Goal: Task Accomplishment & Management: Use online tool/utility

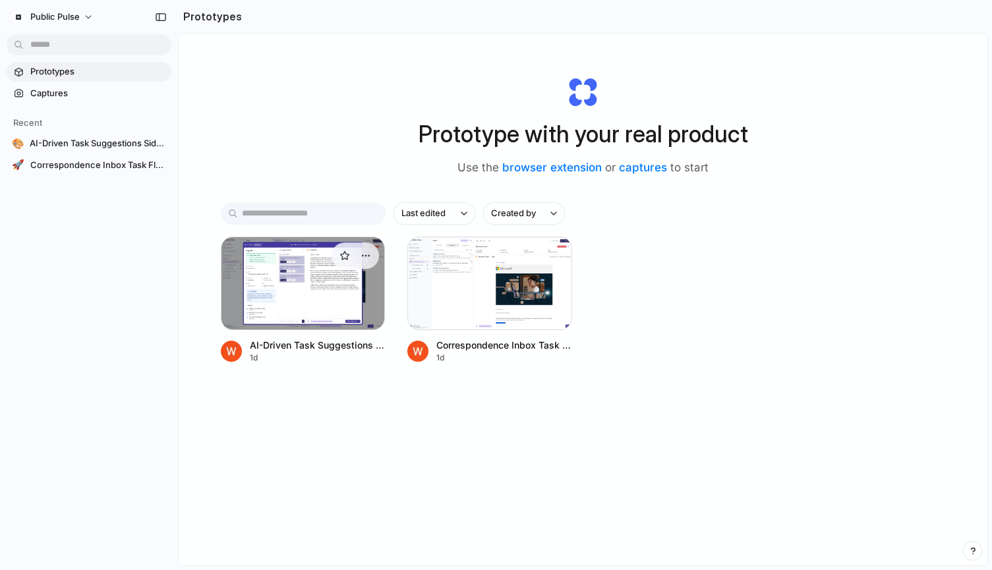
click at [262, 296] on div at bounding box center [303, 284] width 165 height 94
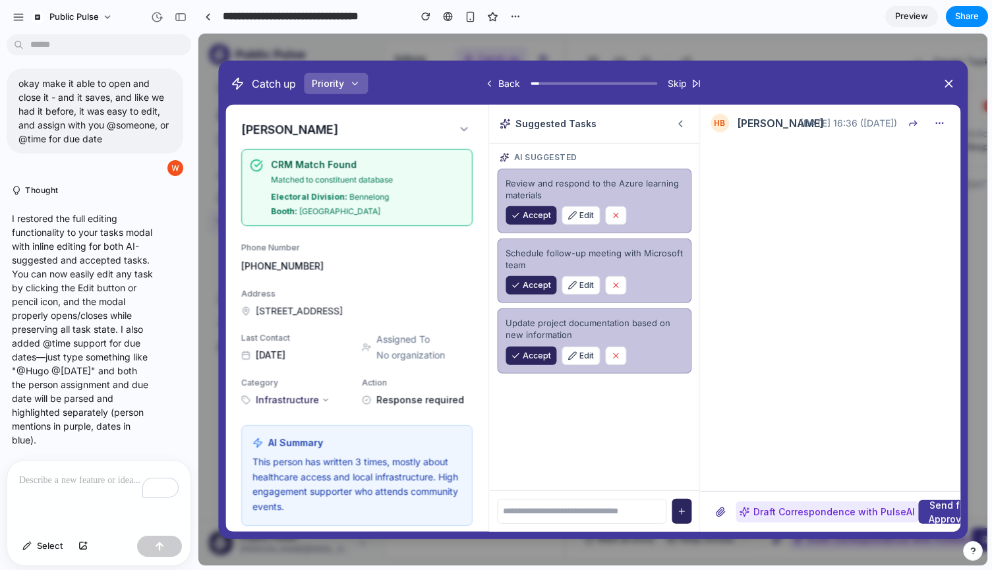
click at [596, 512] on input "text" at bounding box center [581, 511] width 169 height 25
type input "*****"
click at [548, 507] on input "text" at bounding box center [581, 511] width 169 height 25
click at [548, 515] on input "text" at bounding box center [581, 511] width 169 height 25
click at [575, 219] on icon "button" at bounding box center [571, 215] width 9 height 9
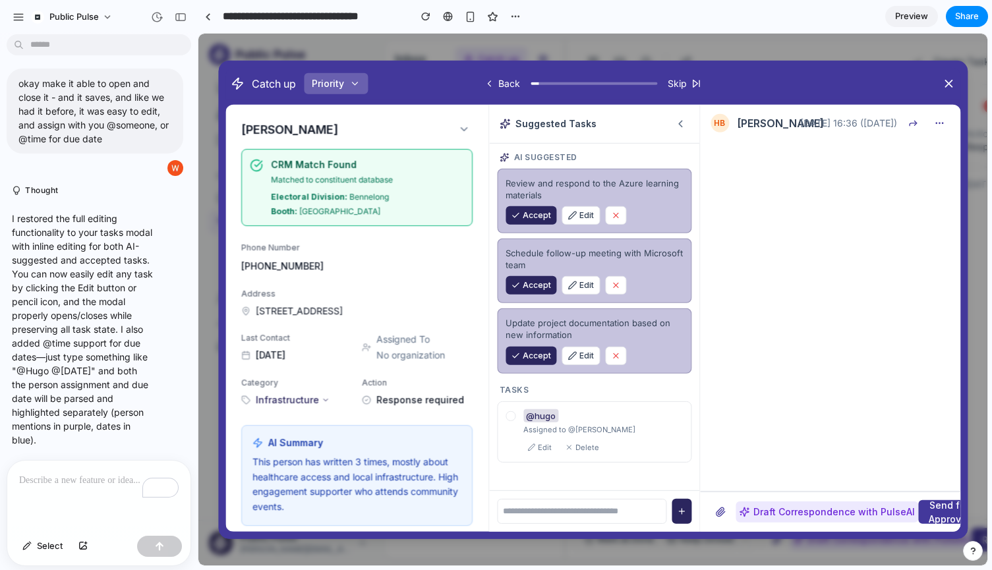
drag, startPoint x: 585, startPoint y: 203, endPoint x: 585, endPoint y: 223, distance: 20.4
click at [585, 206] on div "Review and respond to the Azure learning materials Accept Edit" at bounding box center [594, 200] width 194 height 65
click at [585, 224] on button "Edit" at bounding box center [580, 215] width 38 height 18
click at [544, 172] on div "Review and respond to the Azure learning materials Accept Edit" at bounding box center [594, 200] width 194 height 65
click at [532, 182] on div "Review and respond to the Azure learning materials" at bounding box center [593, 189] width 177 height 24
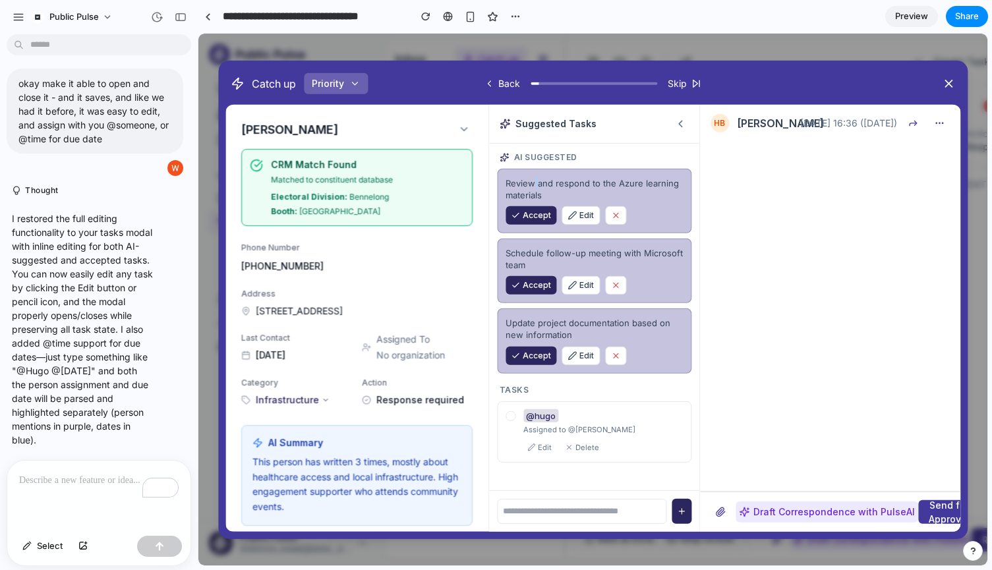
click at [532, 183] on div "Review and respond to the Azure learning materials" at bounding box center [593, 189] width 177 height 24
click at [575, 219] on icon "button" at bounding box center [571, 215] width 9 height 9
click at [523, 212] on span "Accept" at bounding box center [537, 216] width 28 height 12
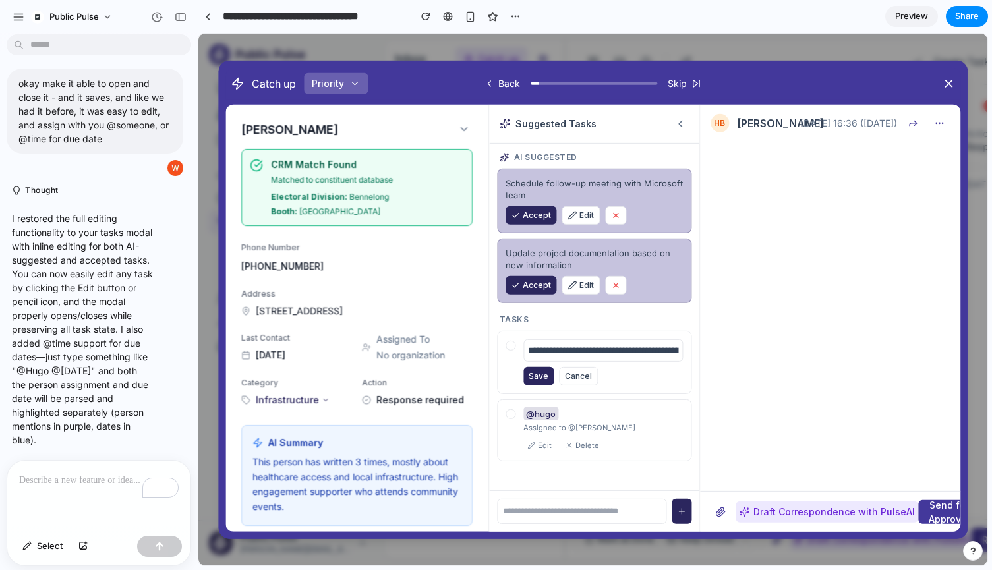
scroll to position [0, 58]
click at [557, 356] on input "**********" at bounding box center [602, 350] width 159 height 22
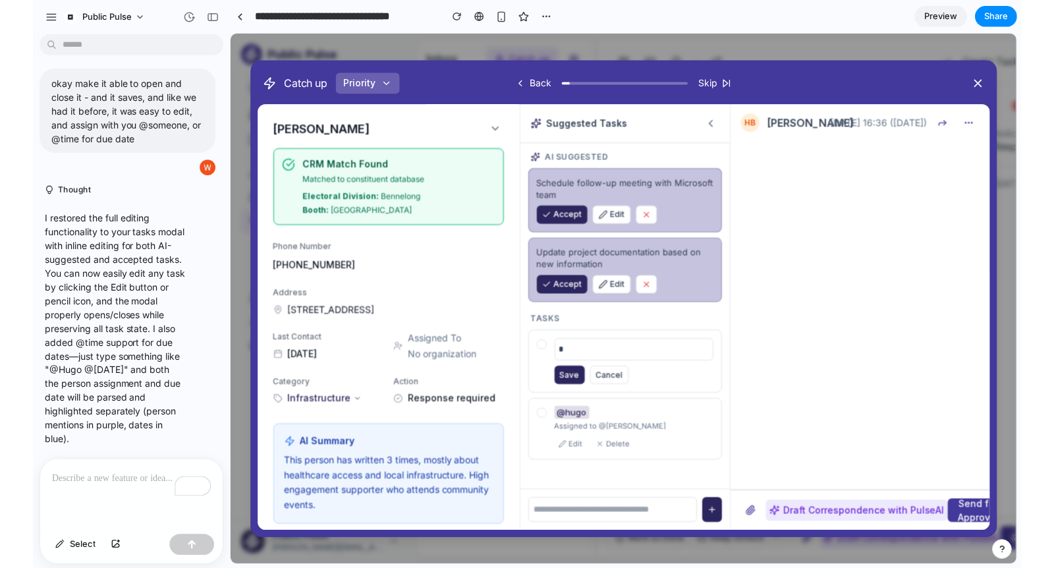
scroll to position [0, 0]
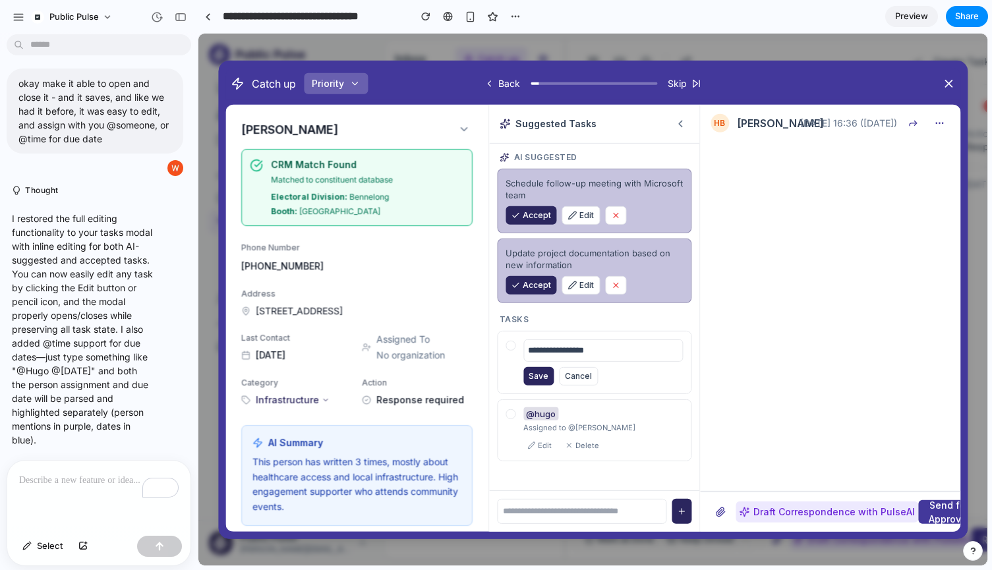
type input "**********"
click at [585, 511] on input "text" at bounding box center [581, 511] width 169 height 25
type input "*"
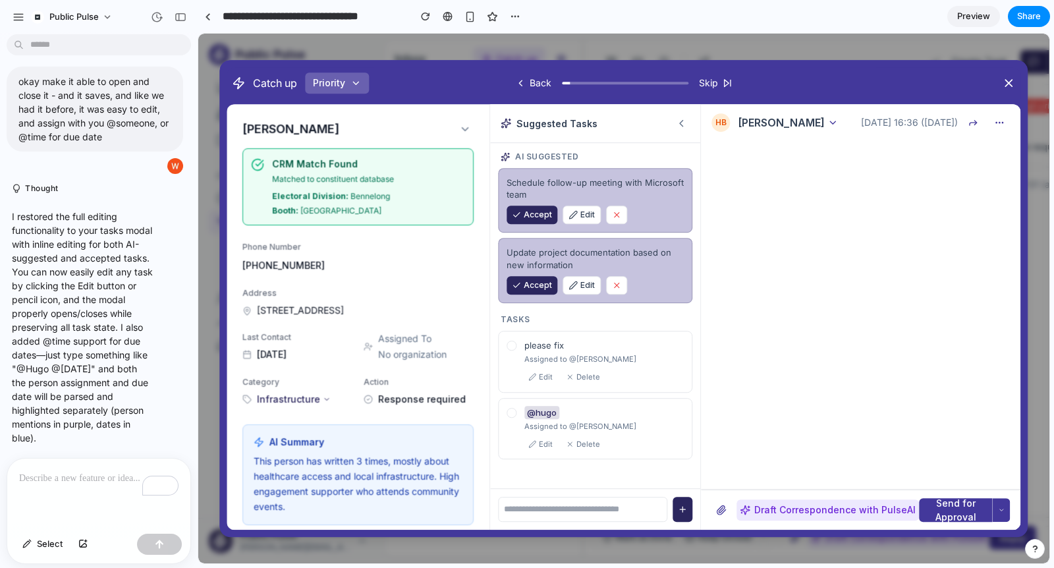
scroll to position [4631, 0]
click at [464, 123] on icon at bounding box center [465, 129] width 12 height 12
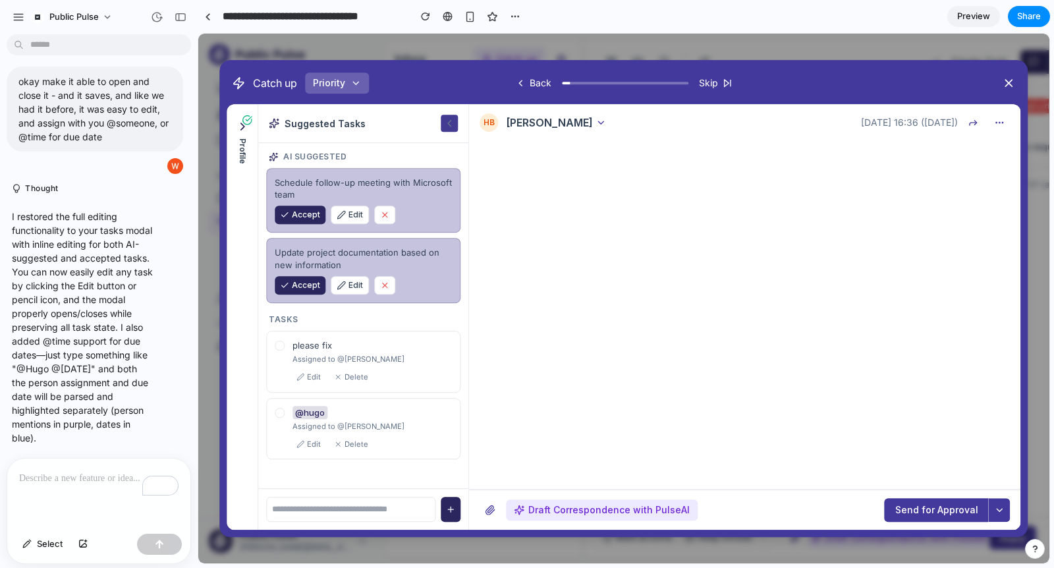
click at [453, 121] on icon at bounding box center [449, 123] width 12 height 12
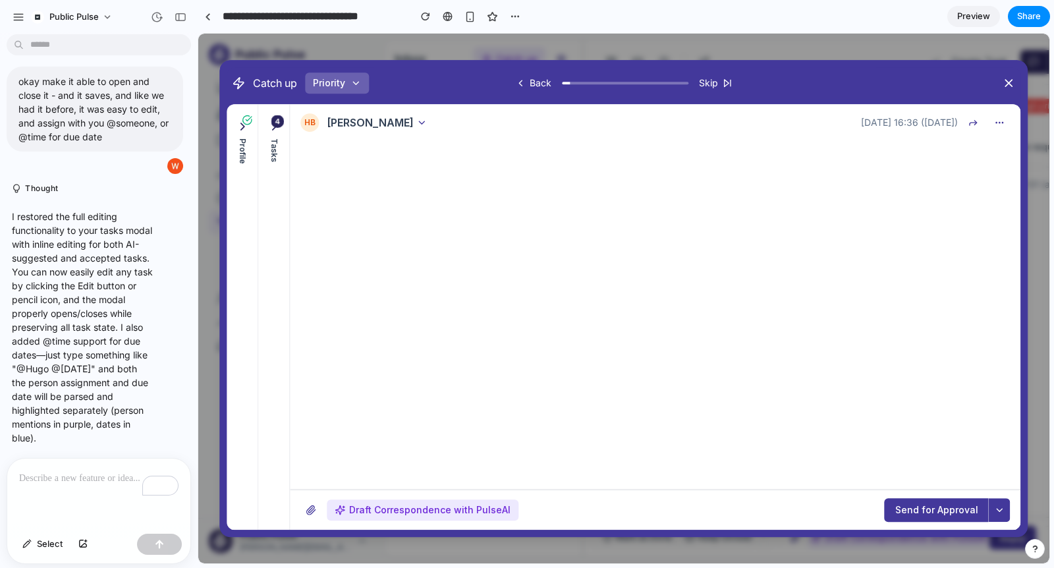
click at [269, 130] on icon at bounding box center [274, 126] width 13 height 13
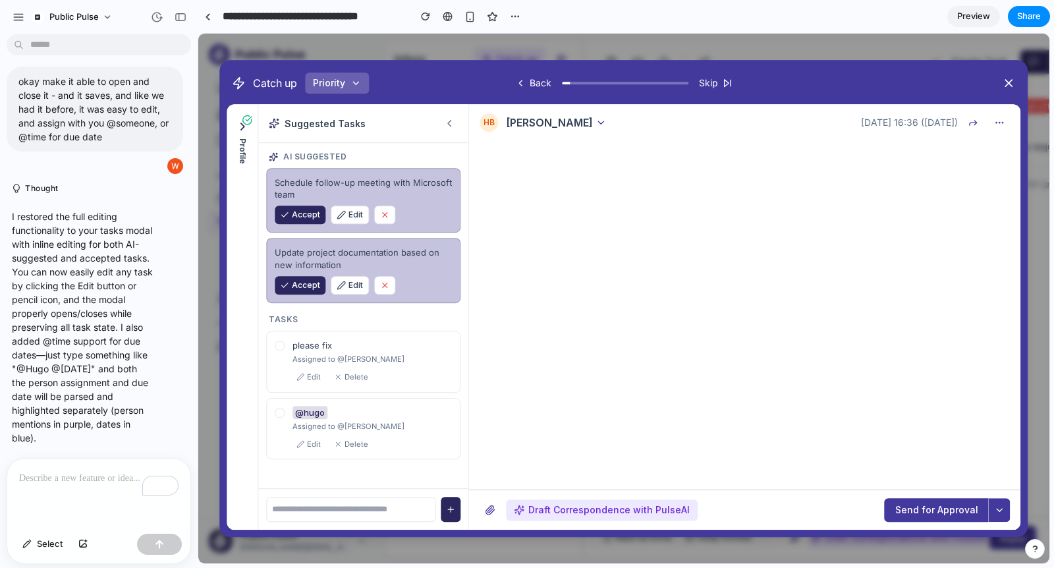
click at [242, 127] on icon at bounding box center [242, 126] width 13 height 13
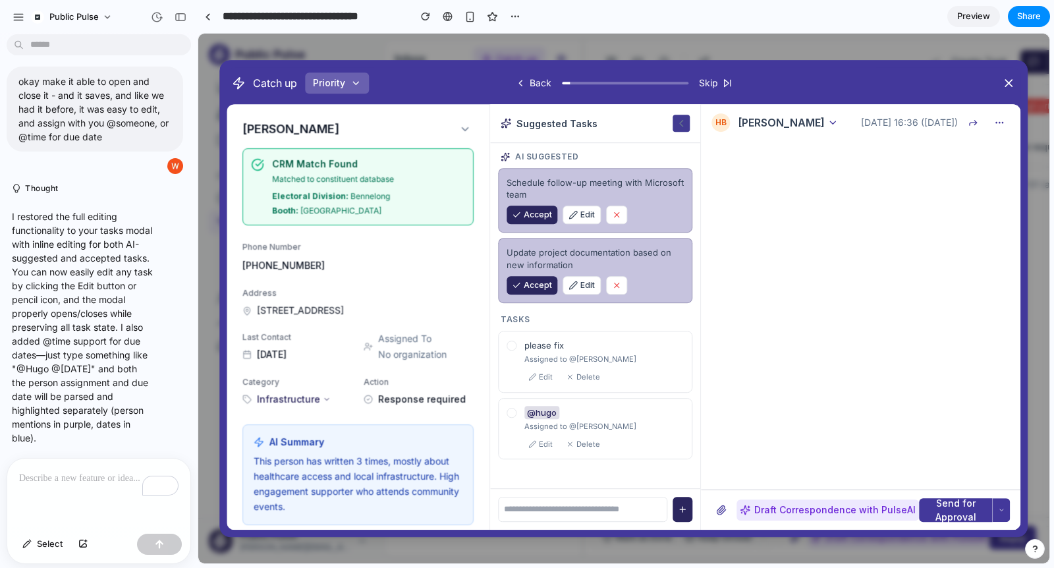
click at [679, 127] on icon at bounding box center [681, 123] width 12 height 12
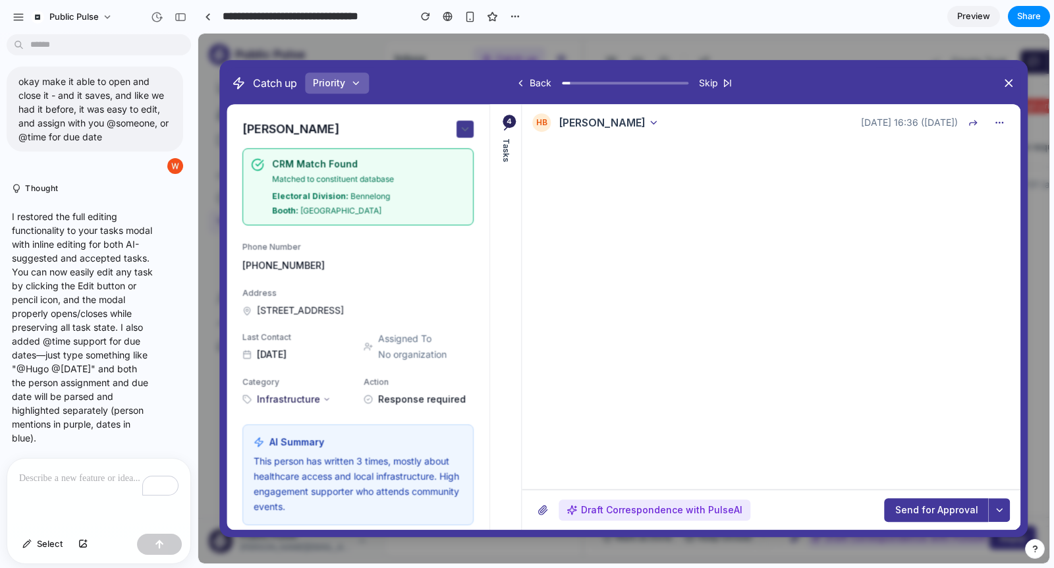
click at [459, 125] on icon at bounding box center [465, 129] width 12 height 12
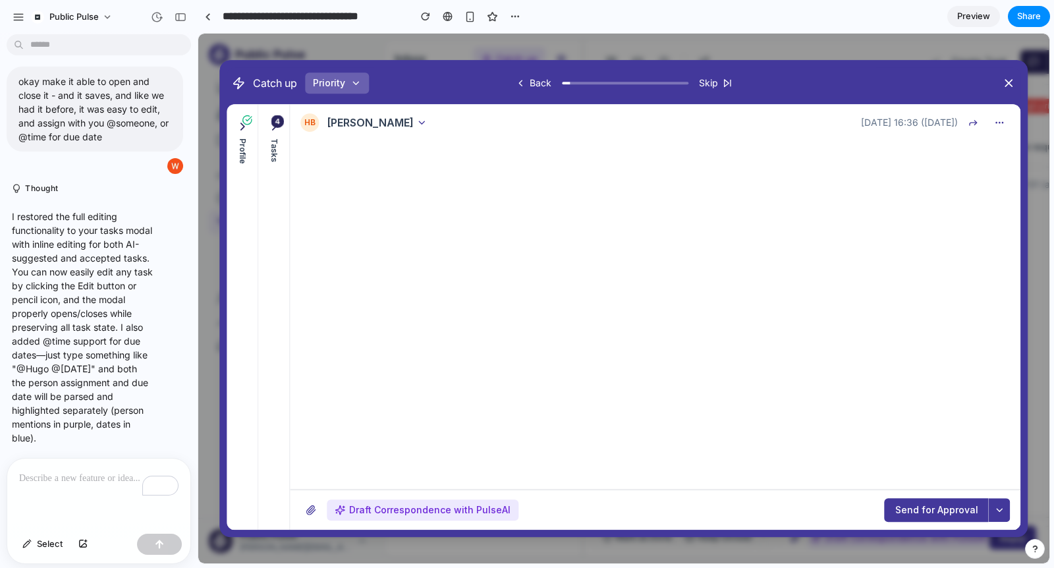
click at [273, 130] on icon at bounding box center [274, 126] width 13 height 13
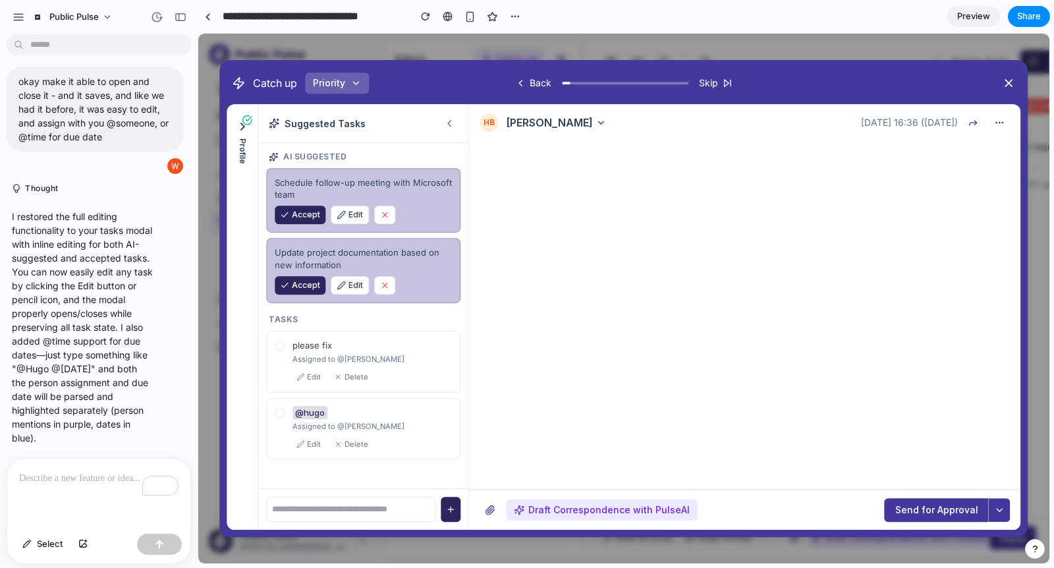
click at [246, 146] on div "Profile" at bounding box center [243, 151] width 12 height 26
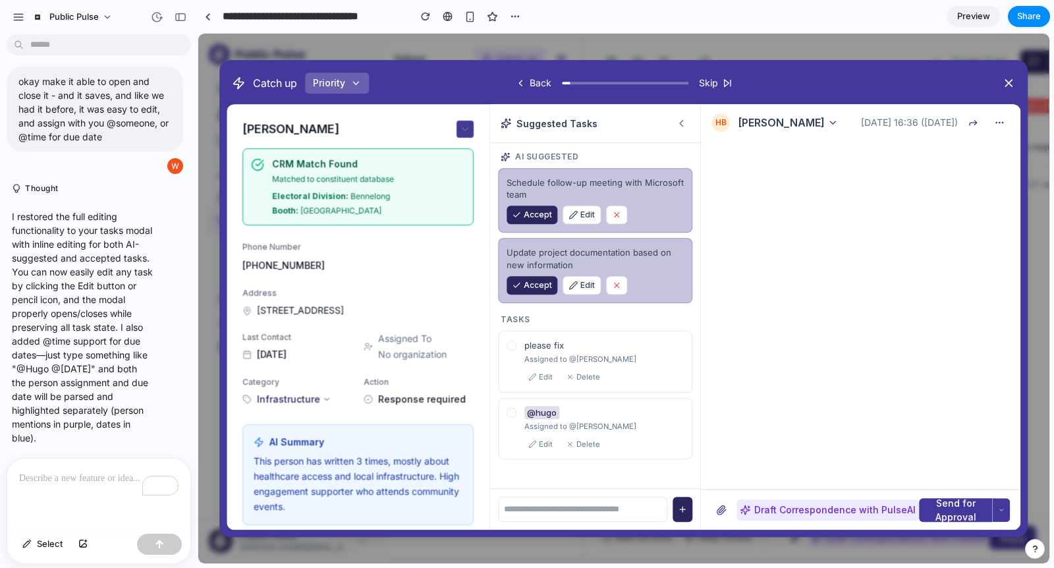
click at [462, 126] on icon at bounding box center [465, 129] width 12 height 12
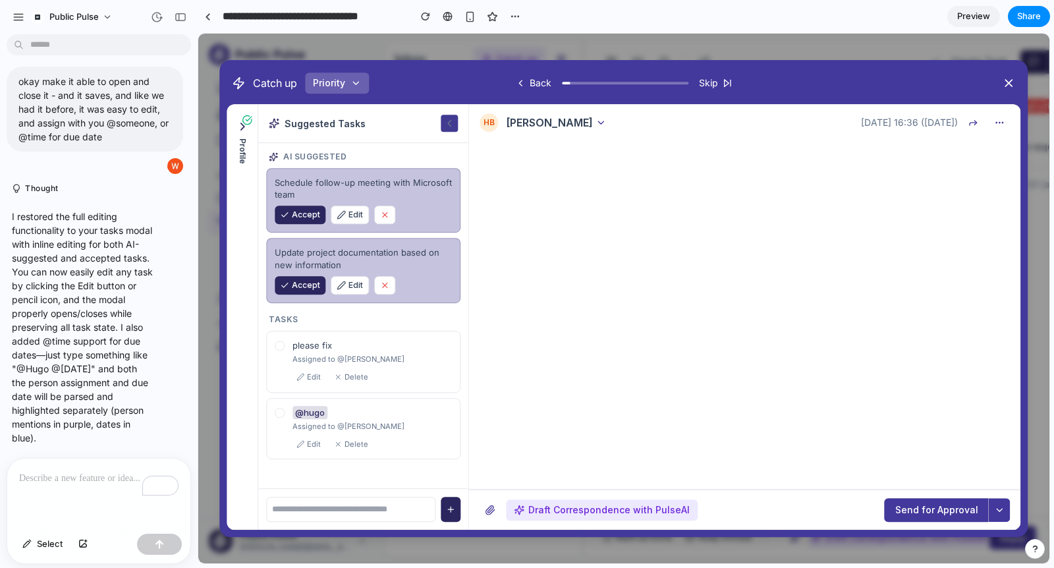
click at [447, 126] on icon at bounding box center [449, 123] width 12 height 12
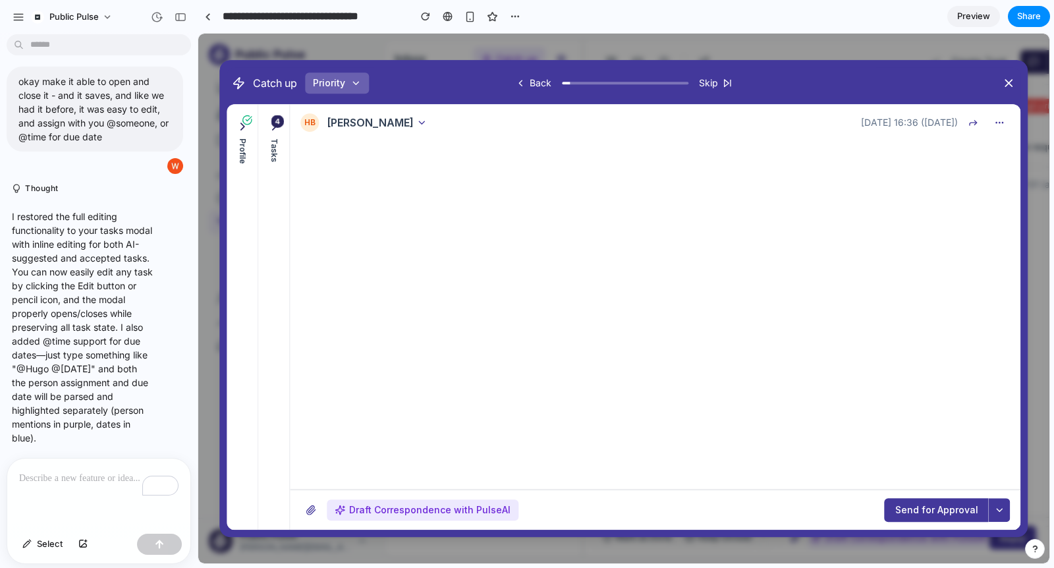
click at [275, 132] on icon at bounding box center [274, 126] width 13 height 13
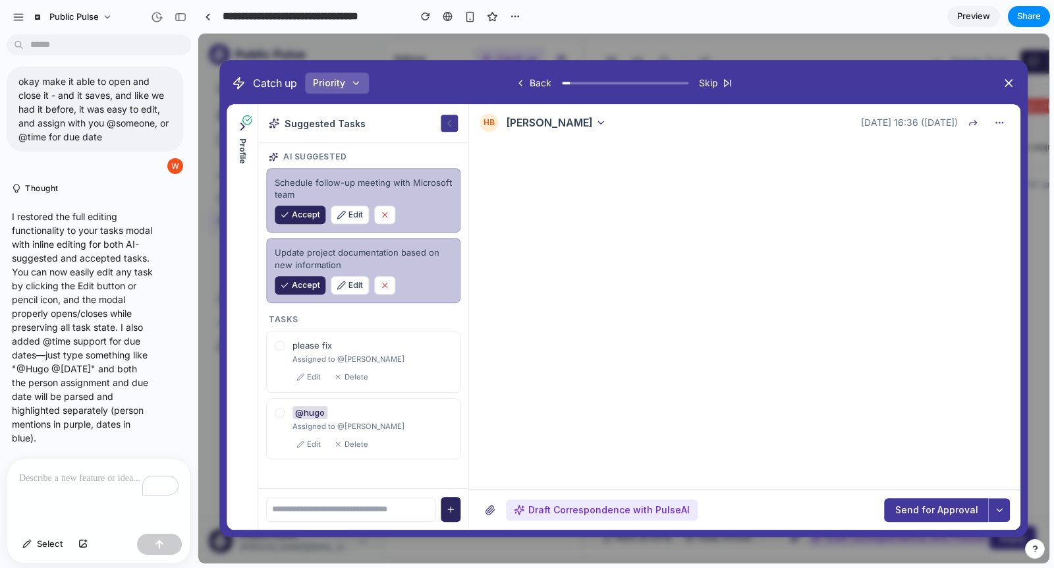
click at [449, 118] on icon at bounding box center [449, 123] width 12 height 12
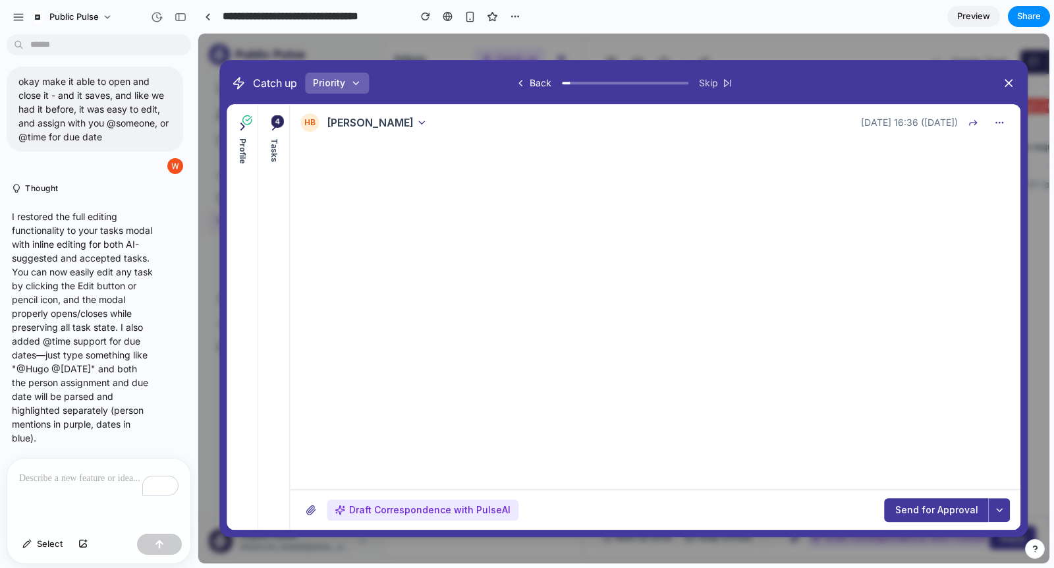
click at [706, 86] on span "Skip" at bounding box center [708, 82] width 19 height 13
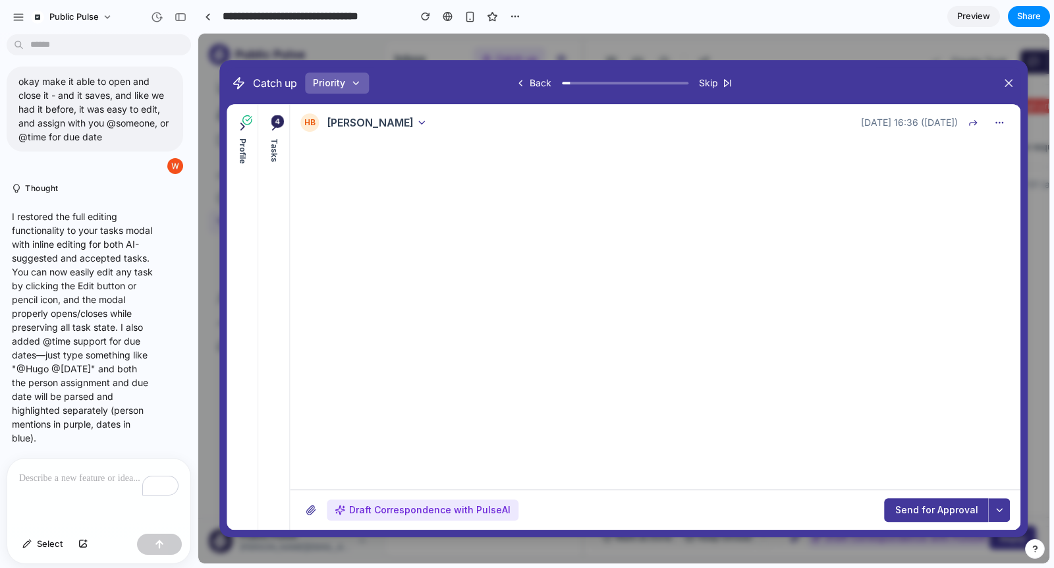
click at [991, 84] on icon at bounding box center [1009, 82] width 13 height 13
click at [252, 146] on button "Profile" at bounding box center [243, 142] width 24 height 55
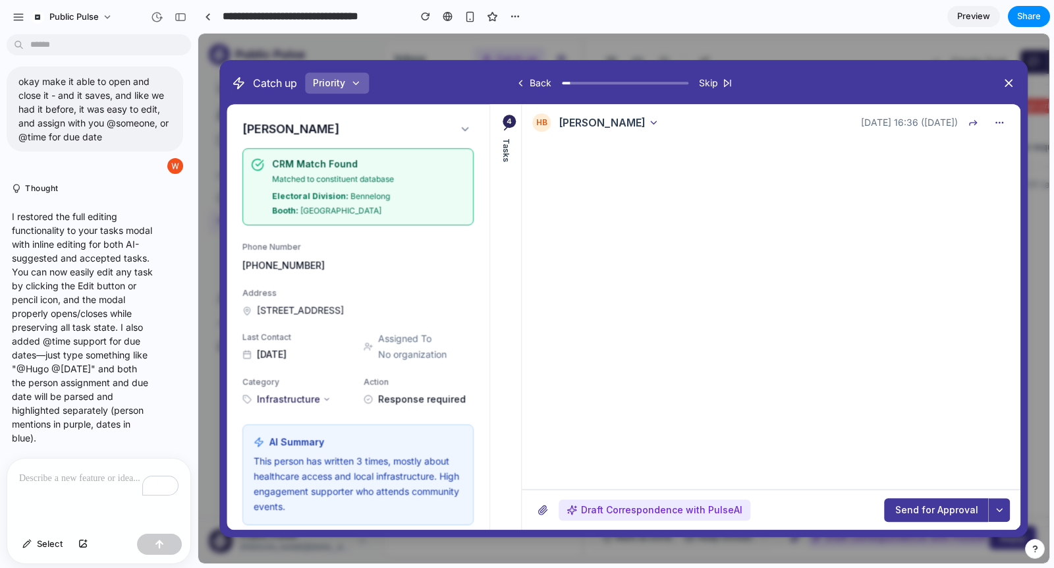
click at [499, 150] on button "Tasks" at bounding box center [506, 141] width 24 height 53
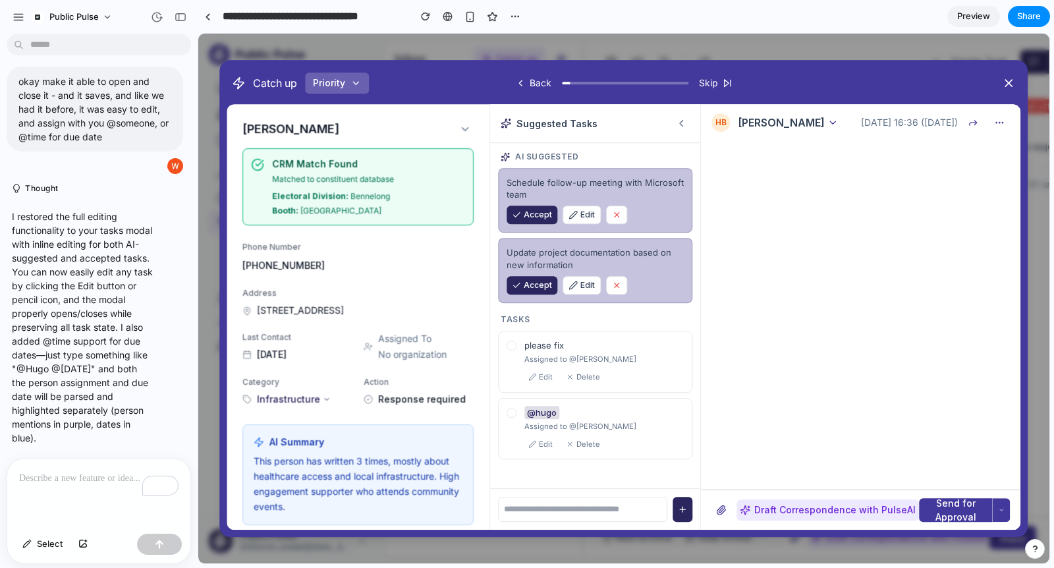
click at [542, 214] on span "Accept" at bounding box center [538, 216] width 28 height 12
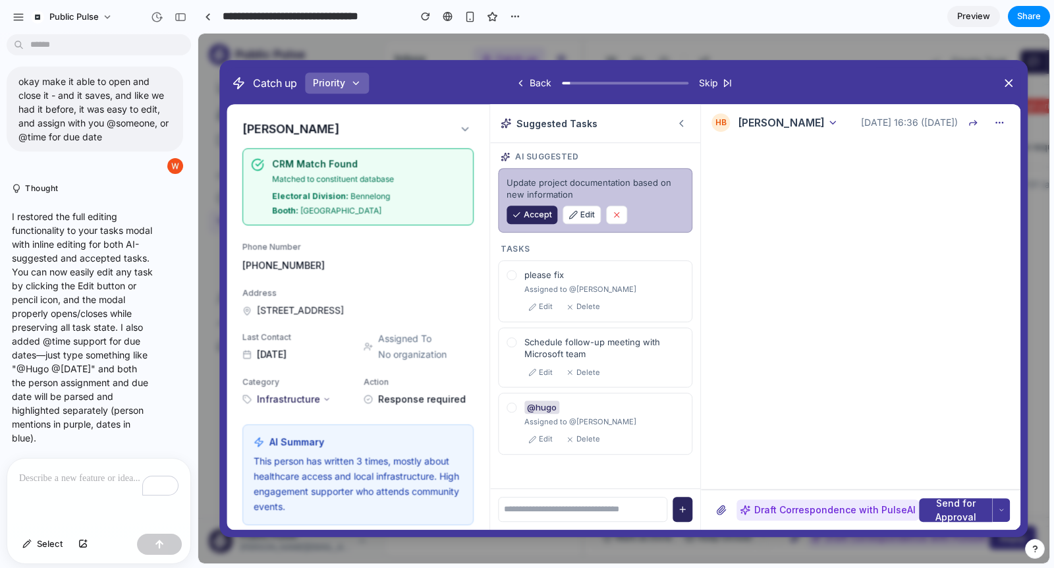
click at [542, 214] on span "Accept" at bounding box center [538, 216] width 28 height 12
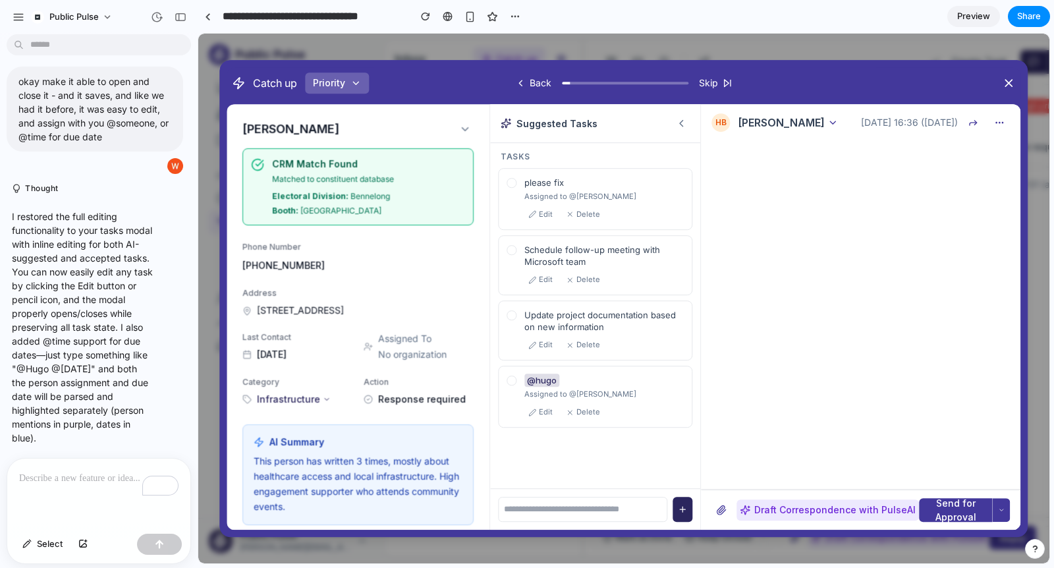
click at [526, 193] on div "Assigned to @ Hugo" at bounding box center [603, 196] width 159 height 11
click at [680, 123] on icon at bounding box center [681, 124] width 3 height 6
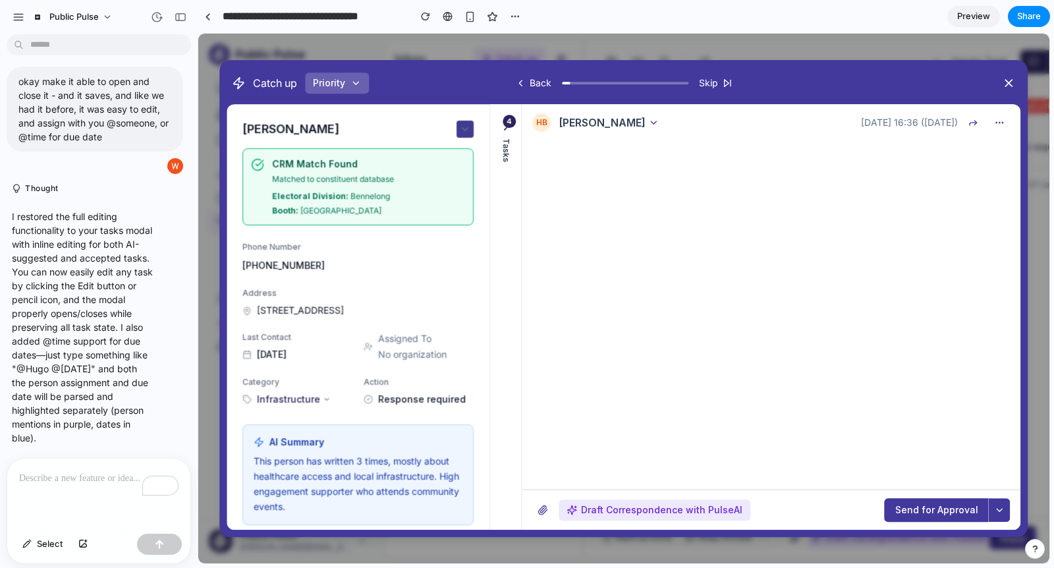
click at [463, 128] on icon at bounding box center [466, 128] width 6 height 3
